Goal: Unclear

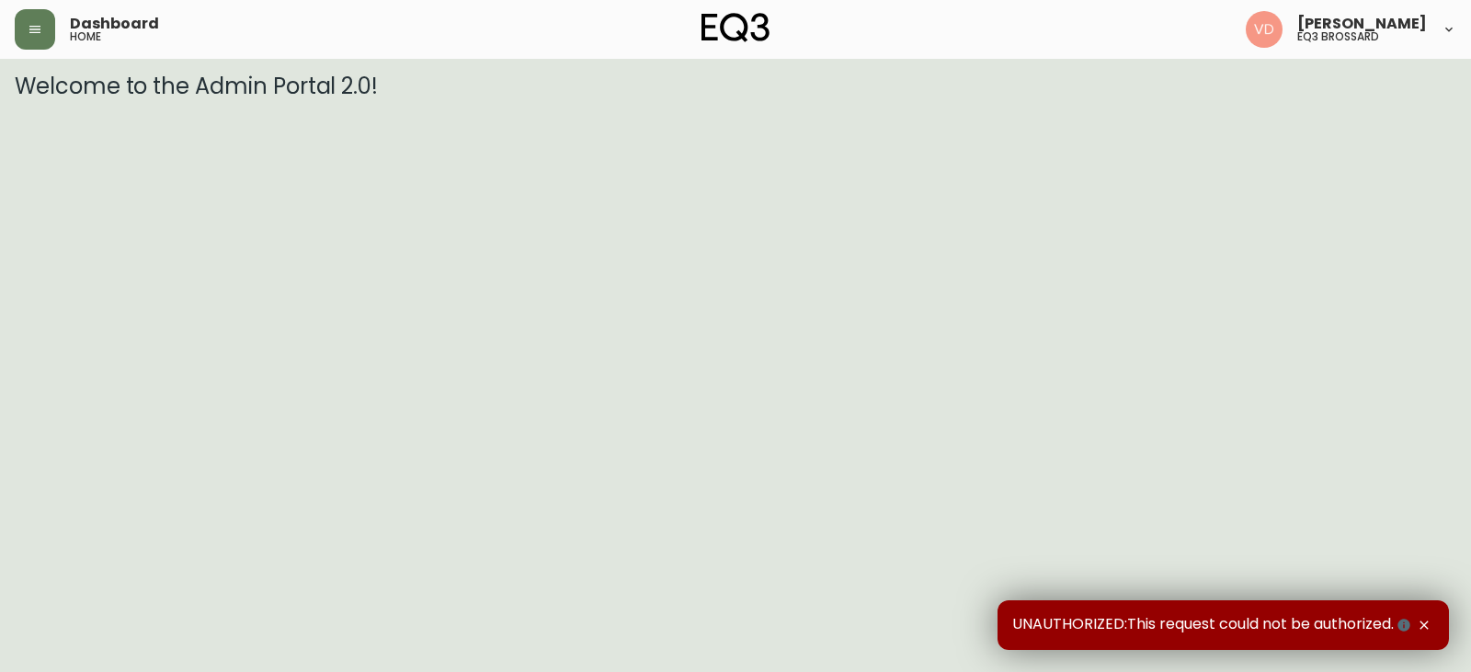
click at [1297, 23] on span "Virginie De Montigny" at bounding box center [1362, 24] width 130 height 15
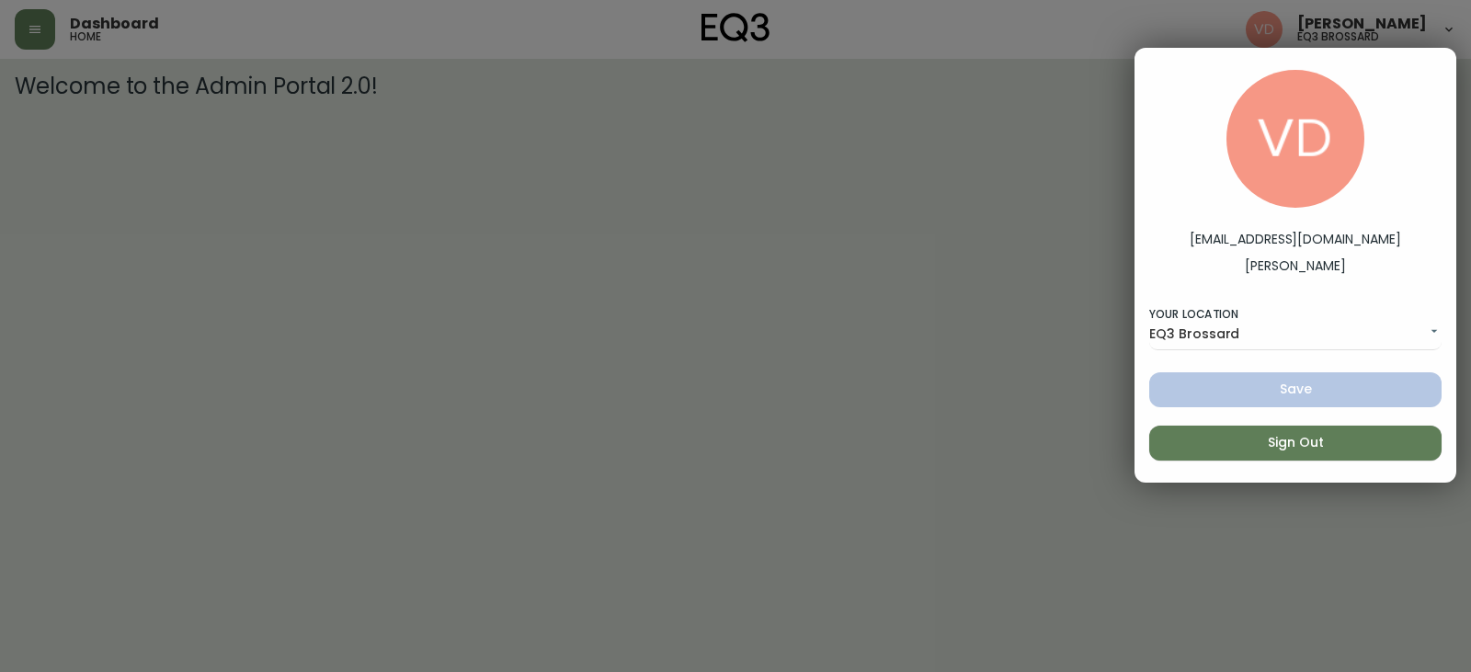
click at [973, 228] on div at bounding box center [735, 336] width 1471 height 672
